Goal: Browse casually: Explore the website without a specific task or goal

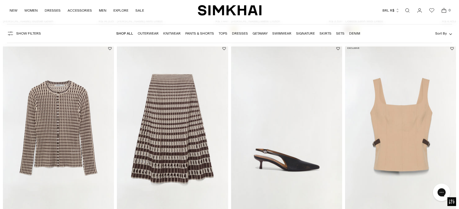
scroll to position [1026, 0]
click at [0, 0] on img "Gracen Knit Cardigan" at bounding box center [0, 0] width 0 height 0
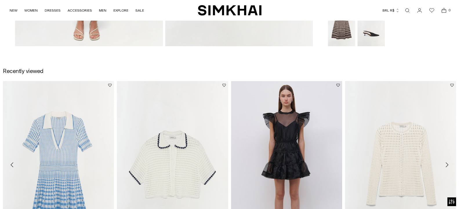
scroll to position [710, 0]
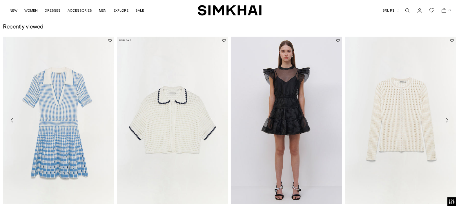
click at [0, 0] on img "Shiloh Shirt" at bounding box center [0, 0] width 0 height 0
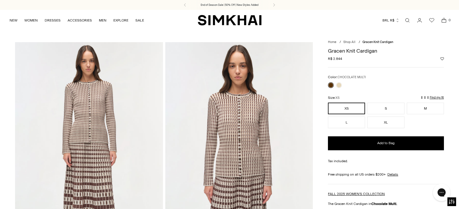
click at [230, 74] on img at bounding box center [239, 153] width 148 height 222
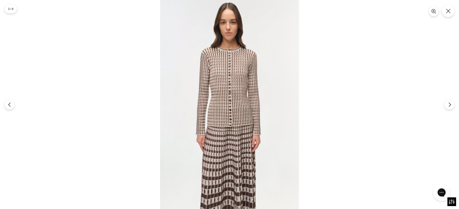
click at [230, 74] on img at bounding box center [229, 104] width 139 height 209
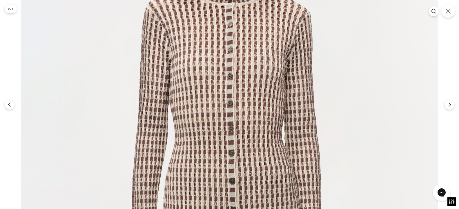
click at [447, 15] on button "Close" at bounding box center [449, 11] width 14 height 14
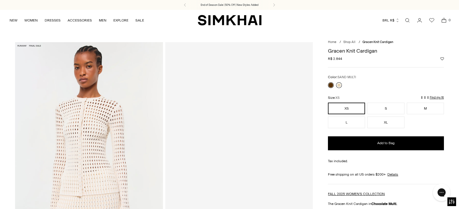
click at [339, 85] on link at bounding box center [339, 85] width 6 height 6
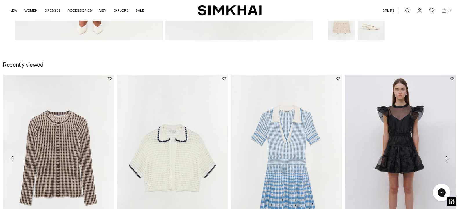
scroll to position [710, 0]
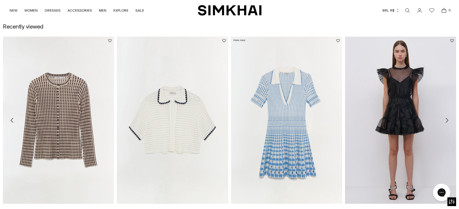
click at [0, 0] on img "Tovi Knit Mini Dress" at bounding box center [0, 0] width 0 height 0
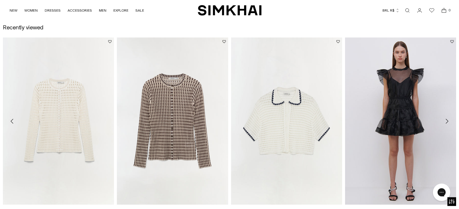
scroll to position [710, 0]
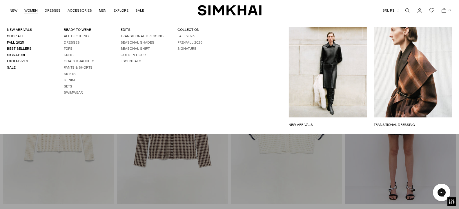
click at [71, 48] on link "Tops" at bounding box center [68, 48] width 9 height 4
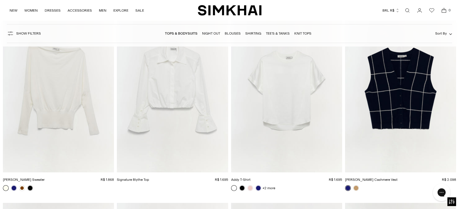
scroll to position [2841, 0]
